Goal: Complete application form

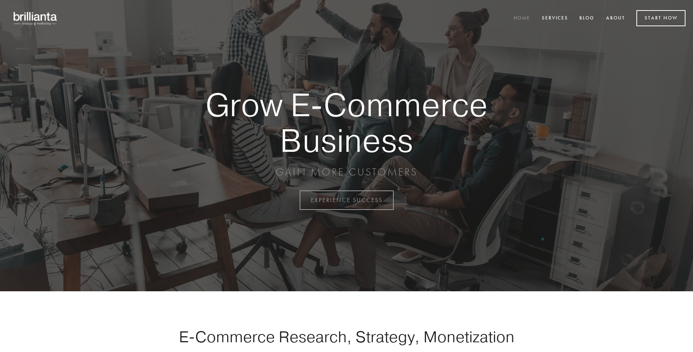
scroll to position [1964, 0]
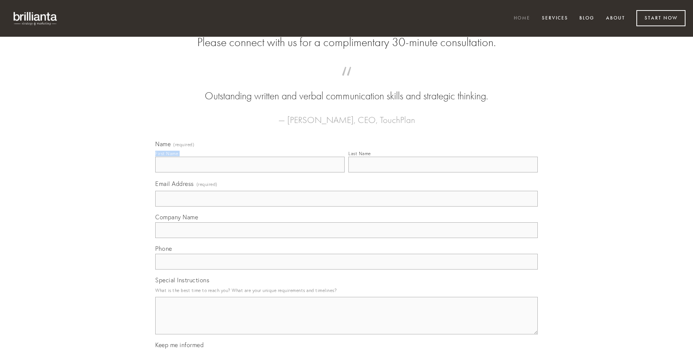
type input "[PERSON_NAME]"
click at [443, 172] on input "Last Name" at bounding box center [442, 165] width 189 height 16
type input "[PERSON_NAME]"
click at [346, 206] on input "Email Address (required)" at bounding box center [346, 199] width 382 height 16
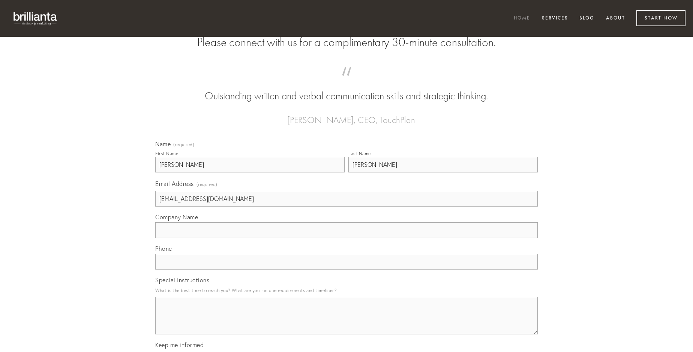
type input "[EMAIL_ADDRESS][DOMAIN_NAME]"
click at [346, 238] on input "Company Name" at bounding box center [346, 230] width 382 height 16
type input "admitto"
click at [346, 269] on input "text" at bounding box center [346, 262] width 382 height 16
click at [346, 322] on textarea "Special Instructions" at bounding box center [346, 315] width 382 height 37
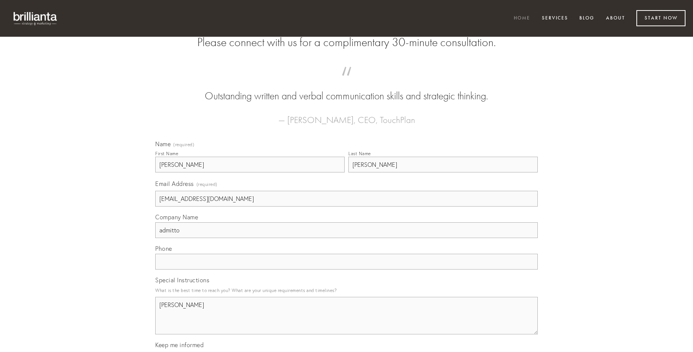
type textarea "[PERSON_NAME]"
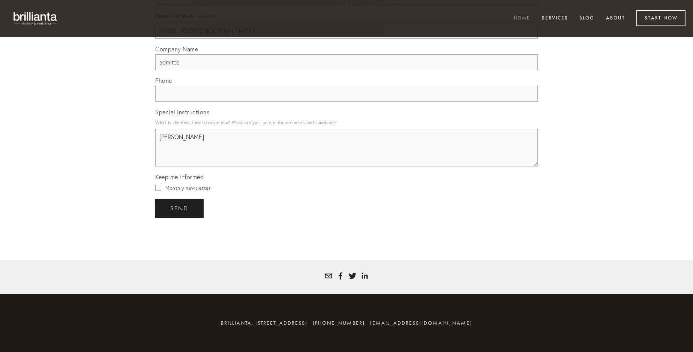
click at [180, 208] on span "send" at bounding box center [179, 208] width 18 height 7
